Goal: Information Seeking & Learning: Learn about a topic

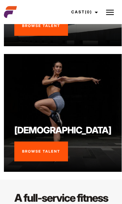
scroll to position [444, 0]
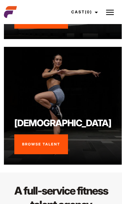
click at [56, 134] on link "Browse Talent" at bounding box center [41, 144] width 54 height 20
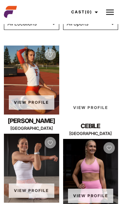
scroll to position [125, 0]
click at [38, 79] on div "View Profile" at bounding box center [31, 80] width 55 height 69
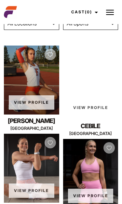
click at [38, 101] on link "View Profile" at bounding box center [32, 102] width 46 height 14
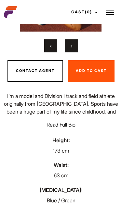
scroll to position [143, 0]
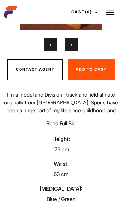
click at [71, 123] on span "Read Full Bio" at bounding box center [61, 123] width 29 height 7
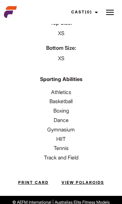
scroll to position [634, 0]
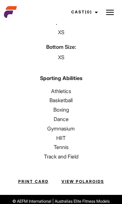
click at [94, 179] on link "View Polaroids" at bounding box center [82, 182] width 43 height 6
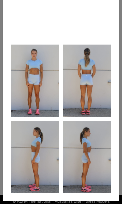
scroll to position [66, 0]
click at [45, 153] on img at bounding box center [35, 157] width 48 height 73
click at [43, 144] on img at bounding box center [35, 157] width 48 height 73
click at [95, 88] on img at bounding box center [87, 81] width 48 height 73
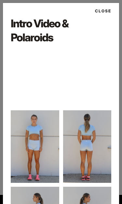
scroll to position [0, 0]
click at [40, 146] on img at bounding box center [35, 146] width 48 height 73
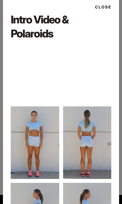
scroll to position [1, 0]
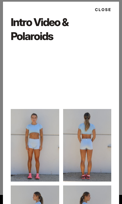
click at [52, 149] on img at bounding box center [35, 145] width 48 height 73
click at [105, 8] on button "Close" at bounding box center [101, 9] width 20 height 11
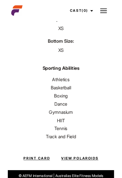
scroll to position [630, 0]
